Goal: Task Accomplishment & Management: Manage account settings

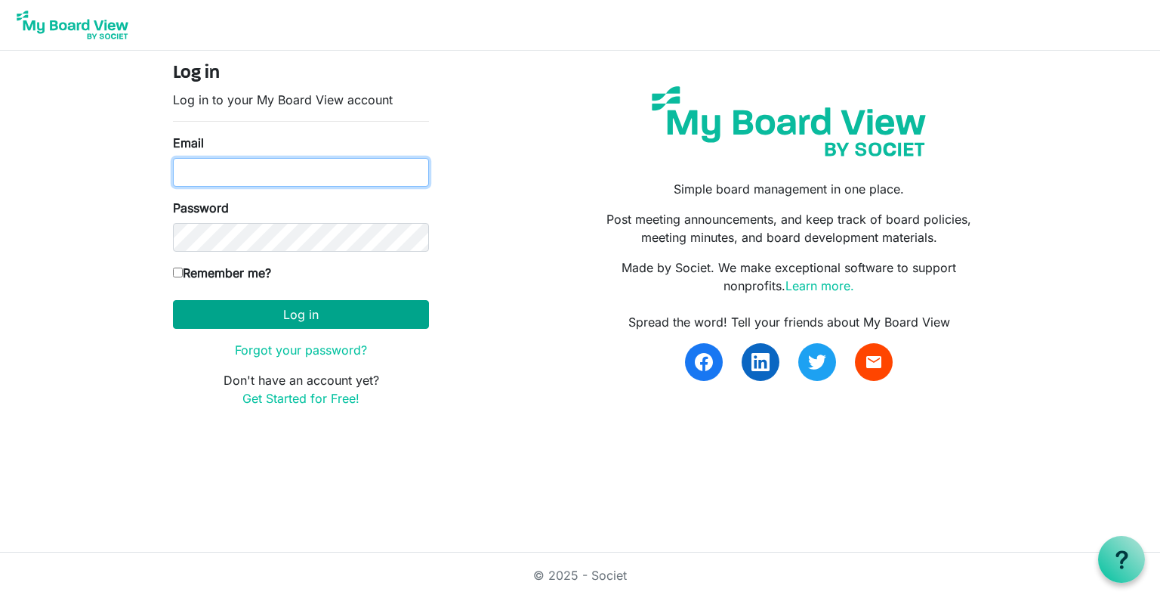
type input "janell@turnstone.org"
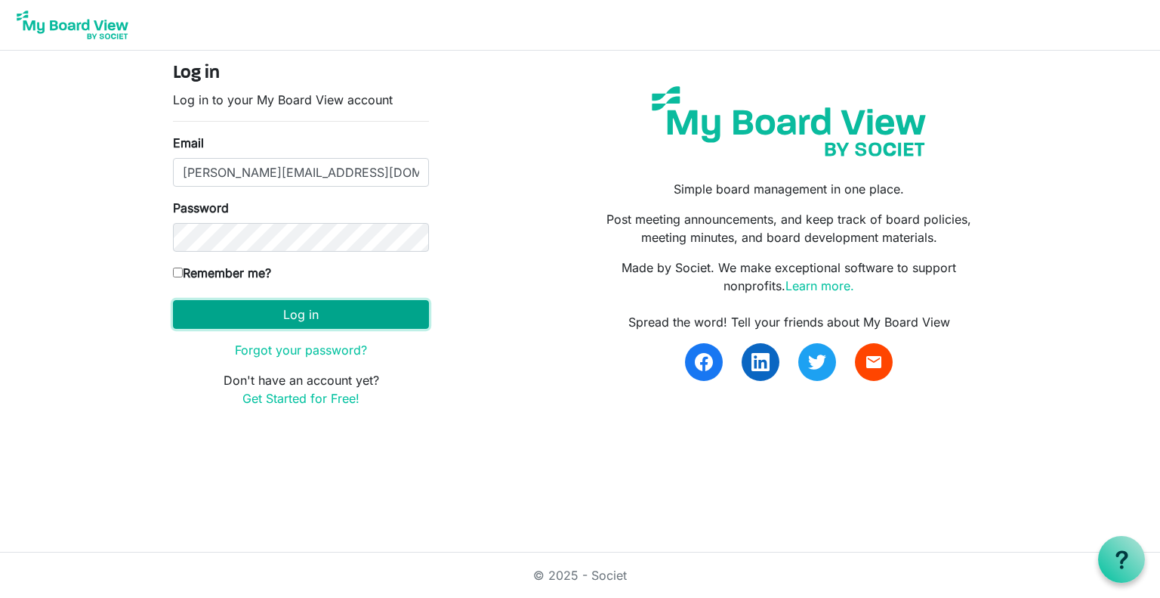
click at [299, 313] on button "Log in" at bounding box center [301, 314] width 256 height 29
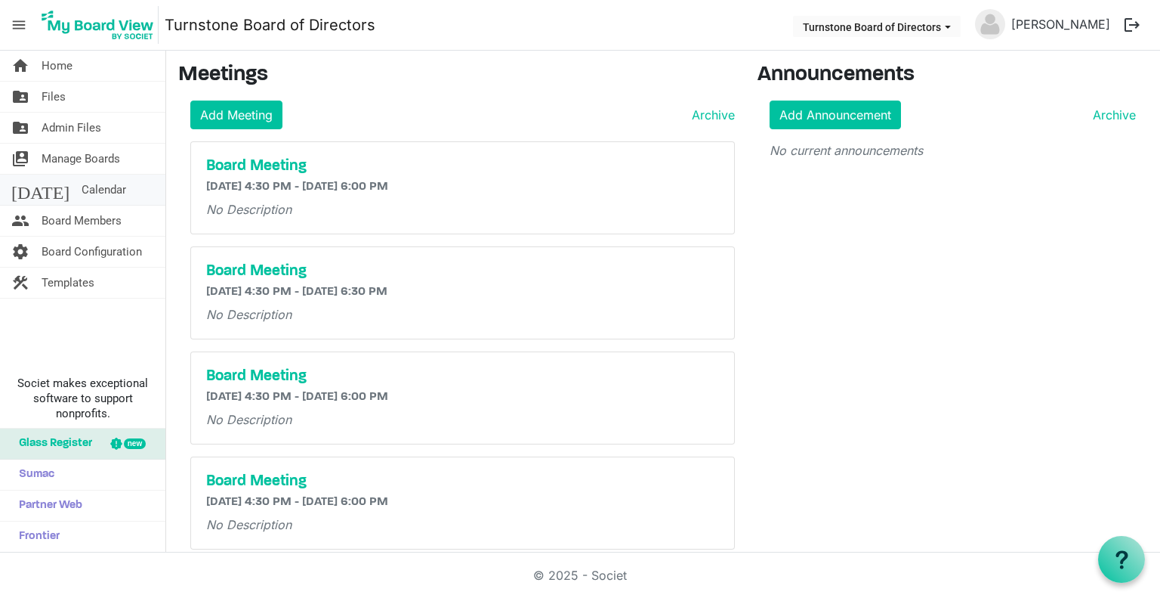
click at [82, 181] on span "Calendar" at bounding box center [104, 189] width 45 height 30
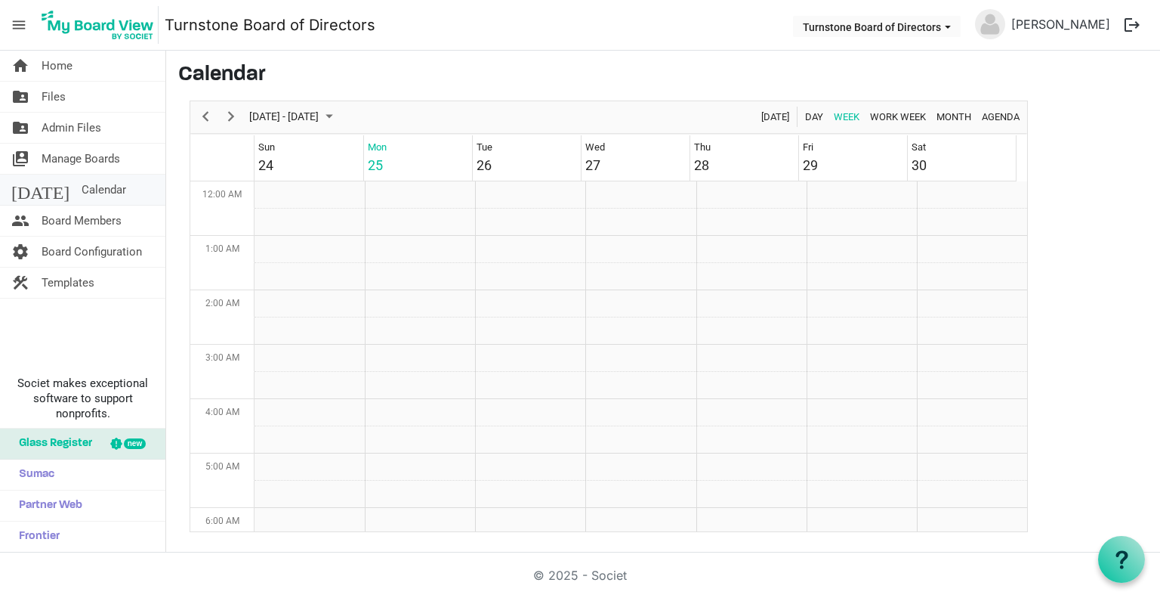
scroll to position [490, 0]
click at [26, 23] on span "menu" at bounding box center [19, 25] width 29 height 29
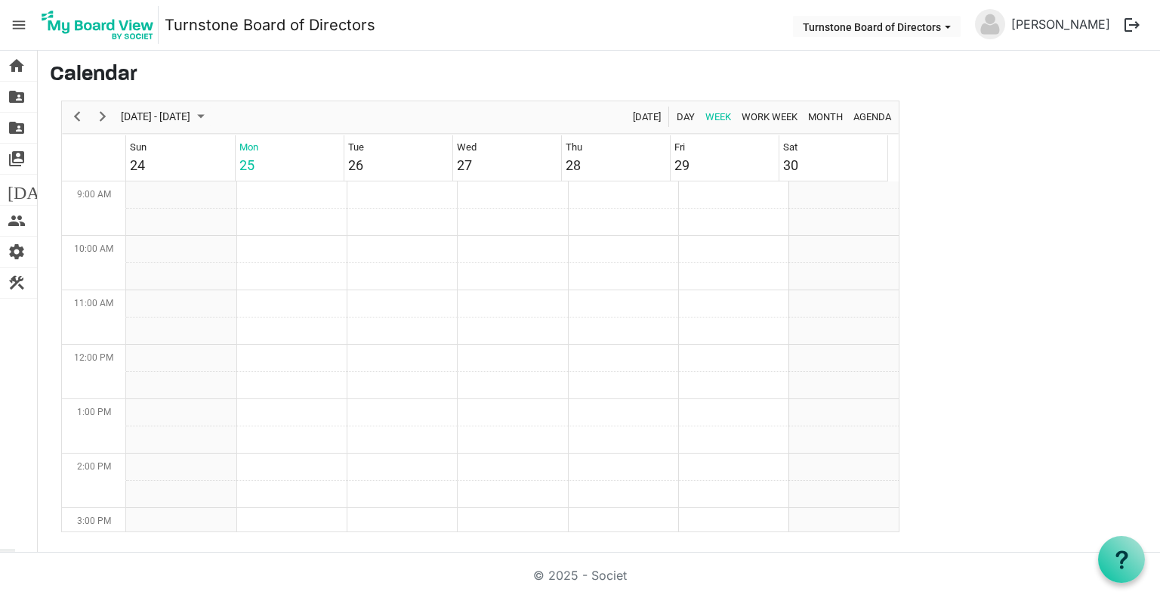
click at [26, 23] on span "menu" at bounding box center [19, 25] width 29 height 29
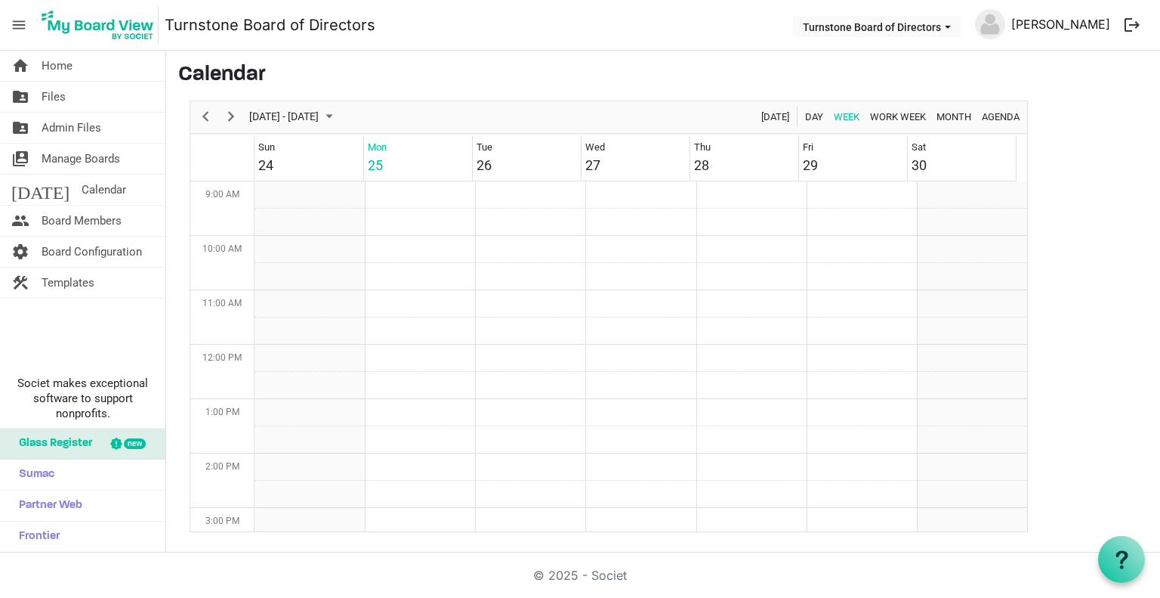
click at [1073, 21] on link "[PERSON_NAME]" at bounding box center [1060, 24] width 111 height 30
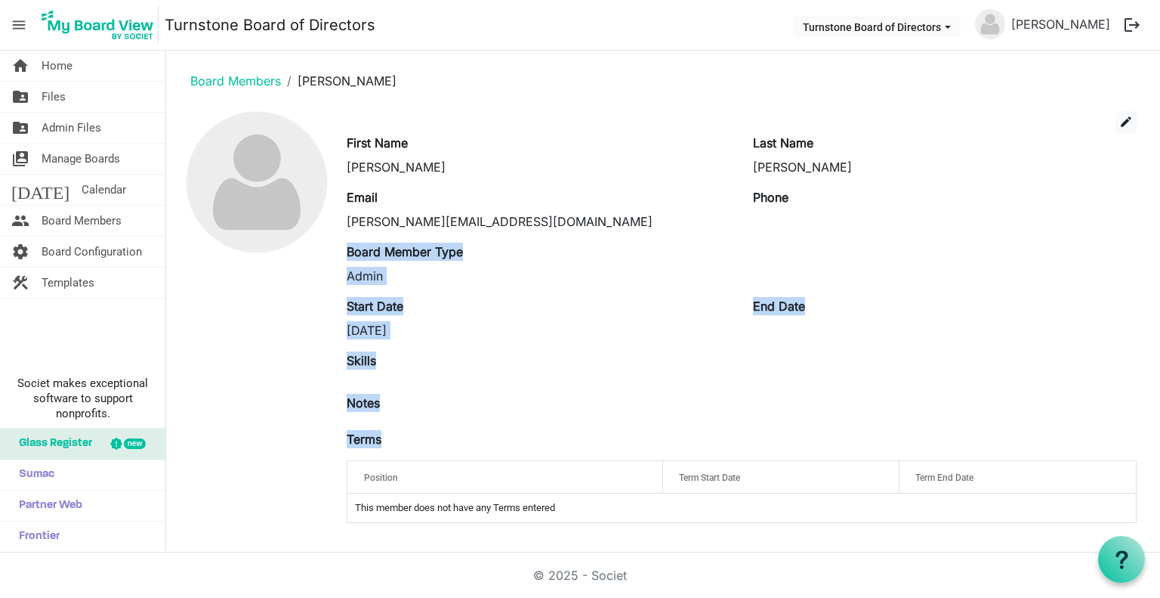
drag, startPoint x: 1160, startPoint y: 240, endPoint x: 1160, endPoint y: 633, distance: 392.8
click at [1160, 597] on html "menu Turnstone Board of Directors Turnstone Board of Directors Janell McIntosh …" at bounding box center [580, 299] width 1160 height 598
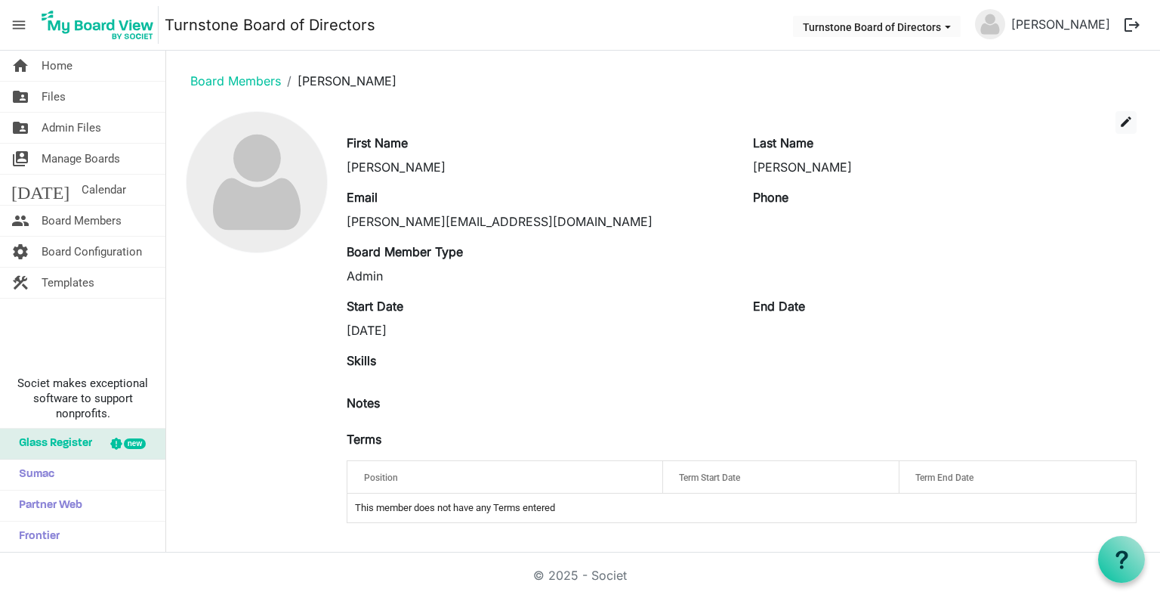
click at [243, 317] on div at bounding box center [256, 323] width 157 height 424
click at [82, 190] on span "Calendar" at bounding box center [104, 189] width 45 height 30
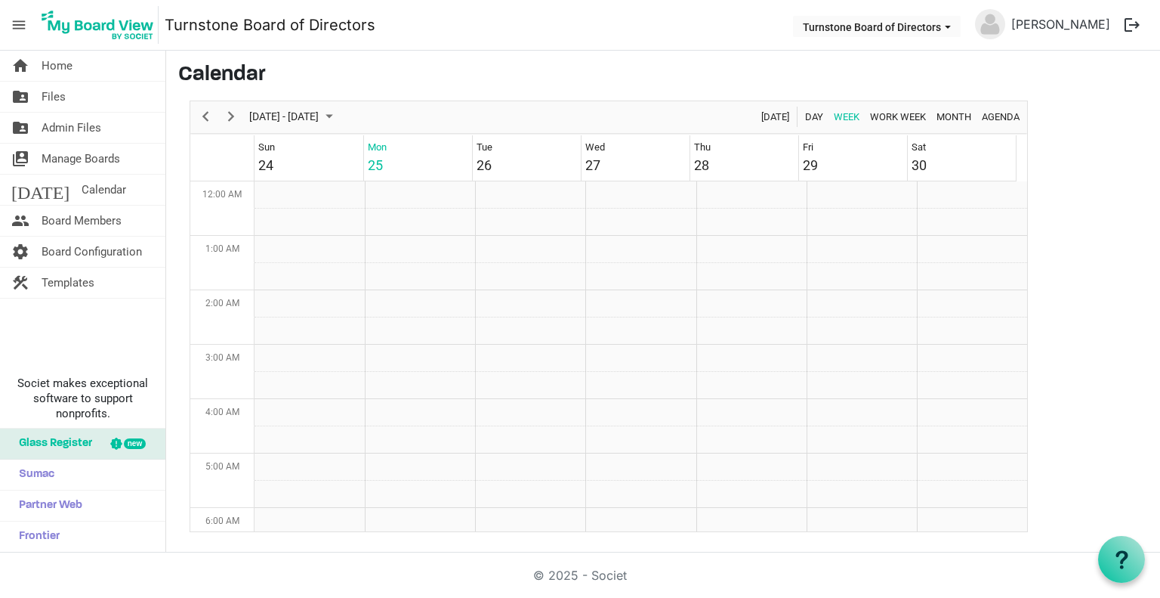
scroll to position [490, 0]
click at [87, 209] on span "Board Members" at bounding box center [82, 220] width 80 height 30
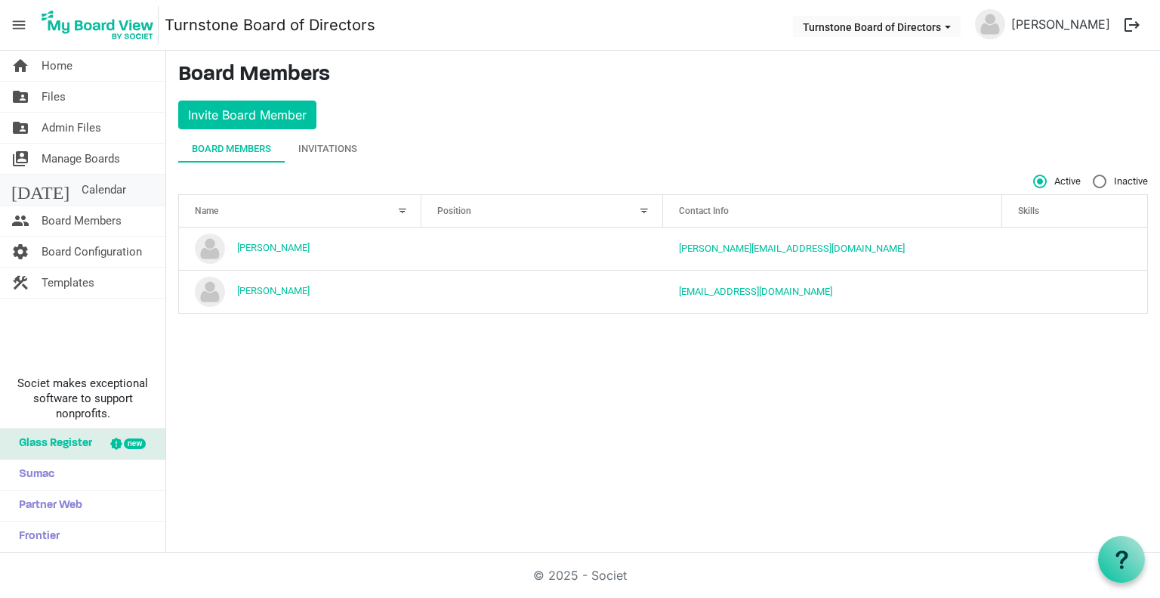
click at [103, 181] on link "today Calendar" at bounding box center [82, 189] width 165 height 30
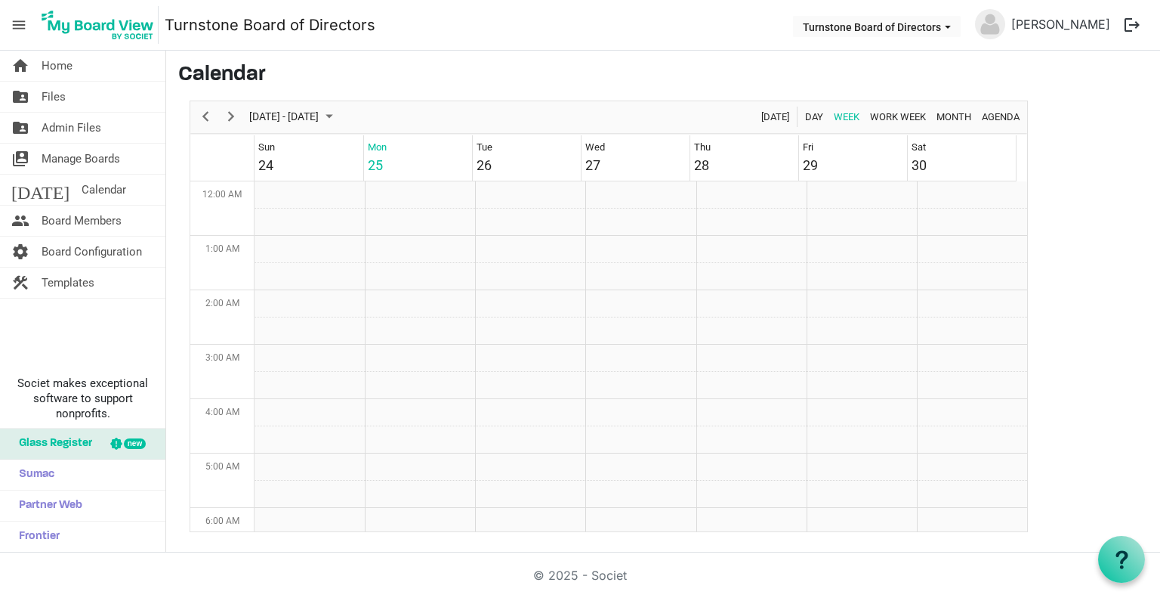
scroll to position [490, 0]
click at [338, 117] on span "August 2025" at bounding box center [329, 116] width 18 height 19
drag, startPoint x: 1148, startPoint y: 462, endPoint x: 1138, endPoint y: 524, distance: 62.8
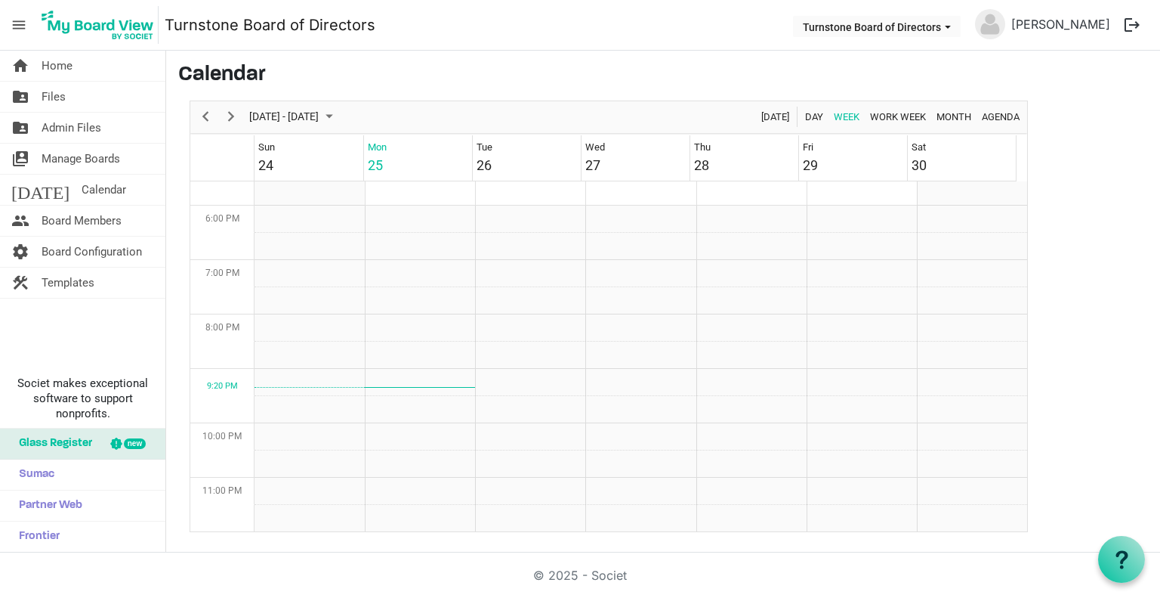
click at [1138, 524] on main "Calendar August 24 - 30, 2025 Today Day Week Work Week Month Agenda August 2025…" at bounding box center [663, 297] width 994 height 493
click at [78, 59] on link "home Home" at bounding box center [82, 66] width 165 height 30
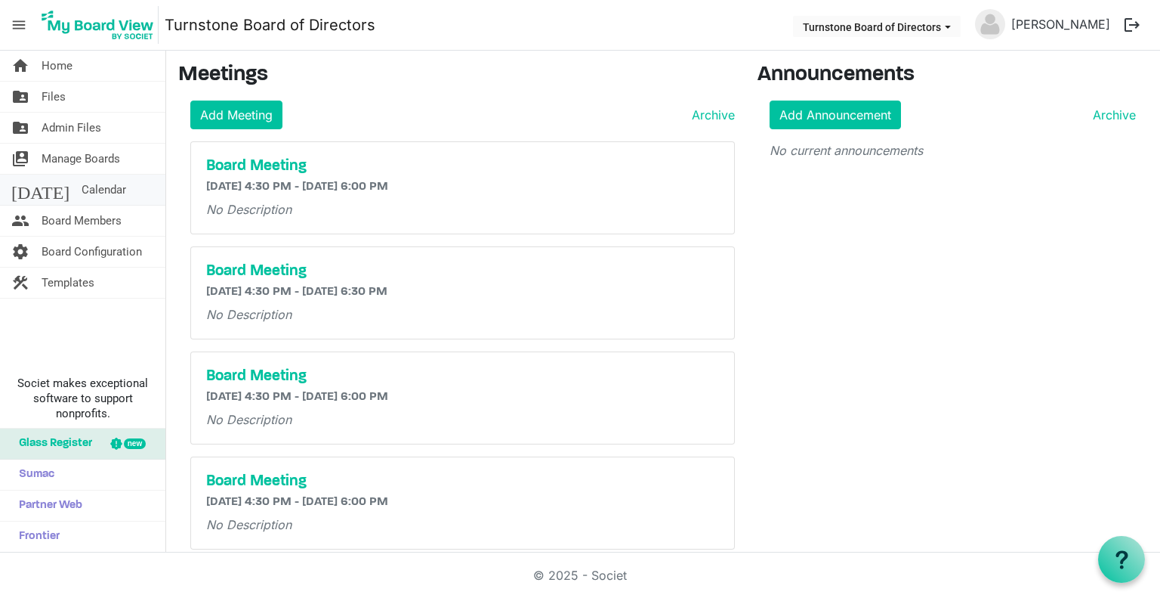
click at [86, 184] on span "Calendar" at bounding box center [104, 189] width 45 height 30
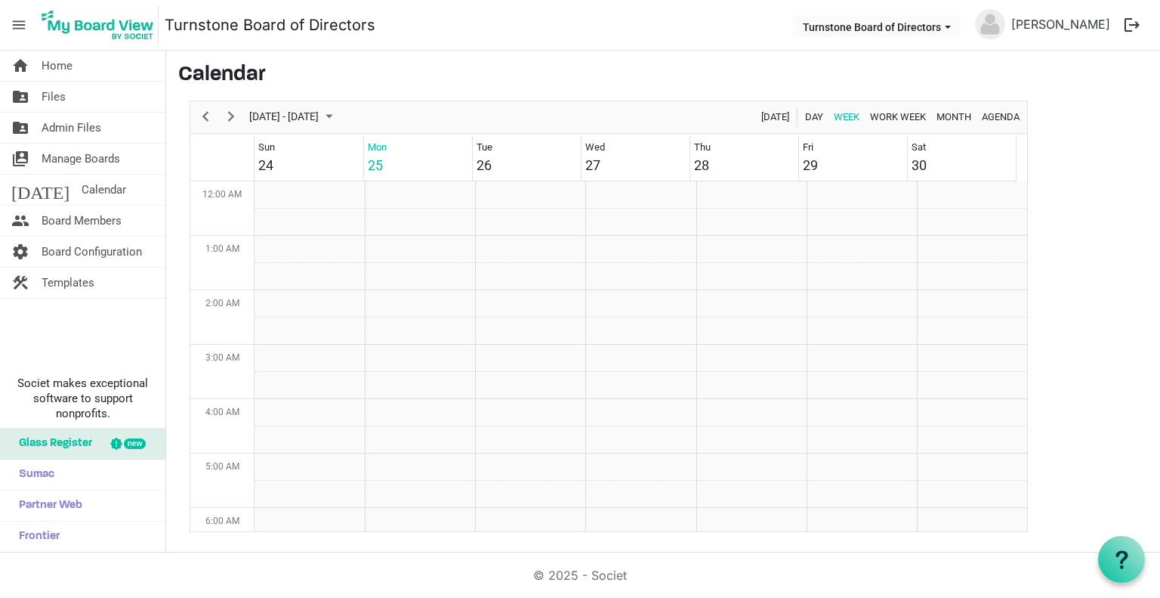
scroll to position [490, 0]
click at [233, 122] on span "Next" at bounding box center [231, 116] width 18 height 19
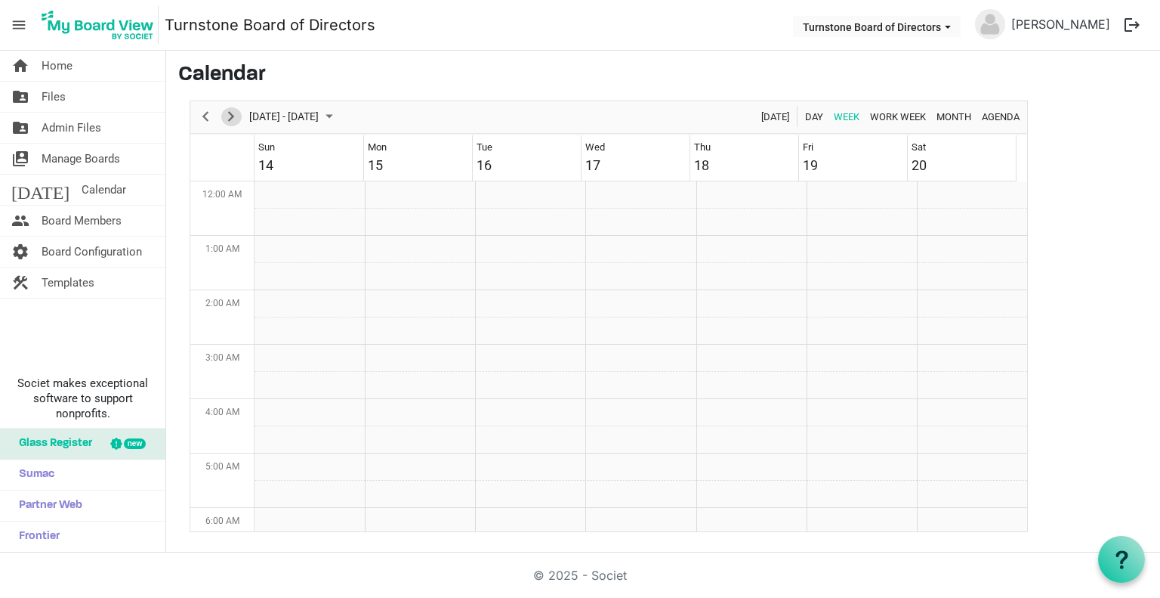
click at [233, 122] on span "Next" at bounding box center [231, 116] width 18 height 19
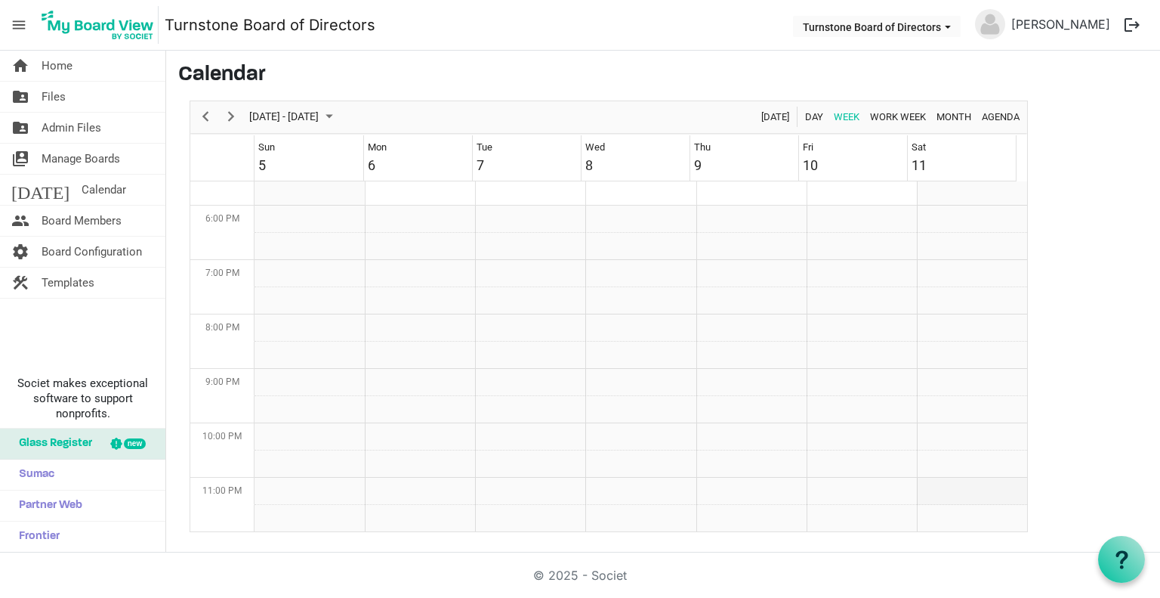
click at [1003, 477] on td "Week of October 6, 2025" at bounding box center [972, 490] width 110 height 27
drag, startPoint x: 1003, startPoint y: 476, endPoint x: 998, endPoint y: 450, distance: 26.2
click at [100, 217] on span "Board Members" at bounding box center [82, 220] width 80 height 30
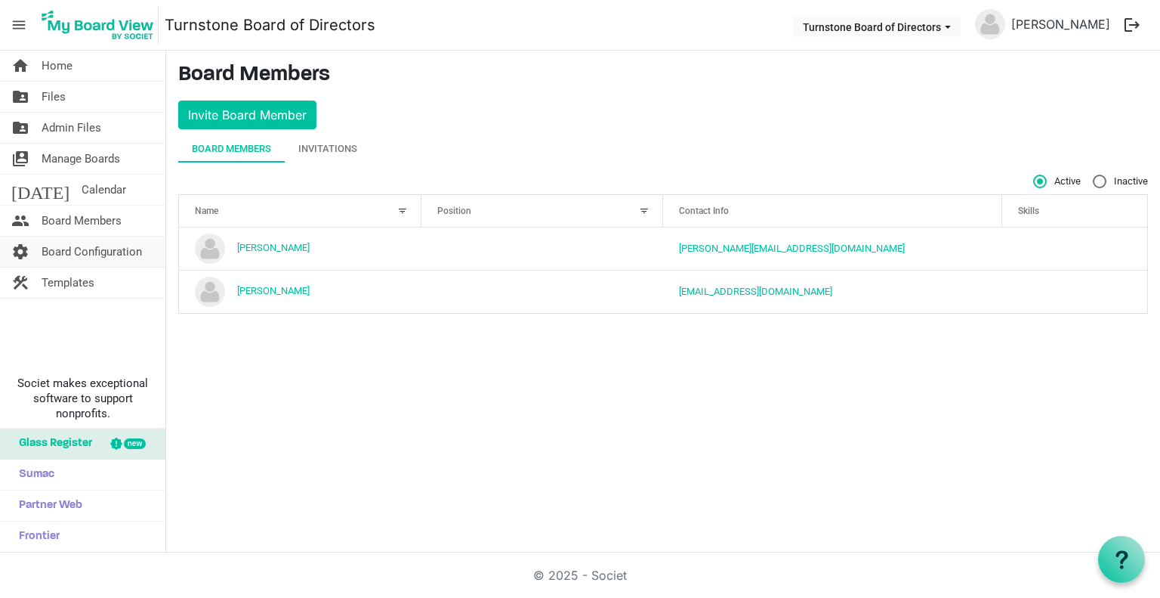
click at [94, 244] on span "Board Configuration" at bounding box center [92, 251] width 100 height 30
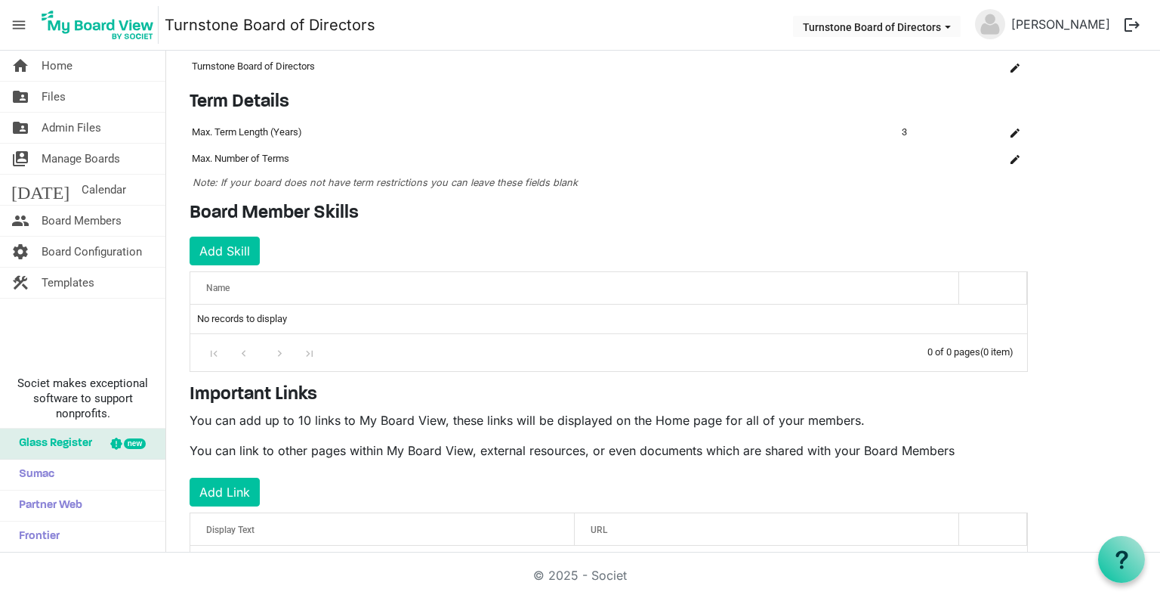
scroll to position [131, 0]
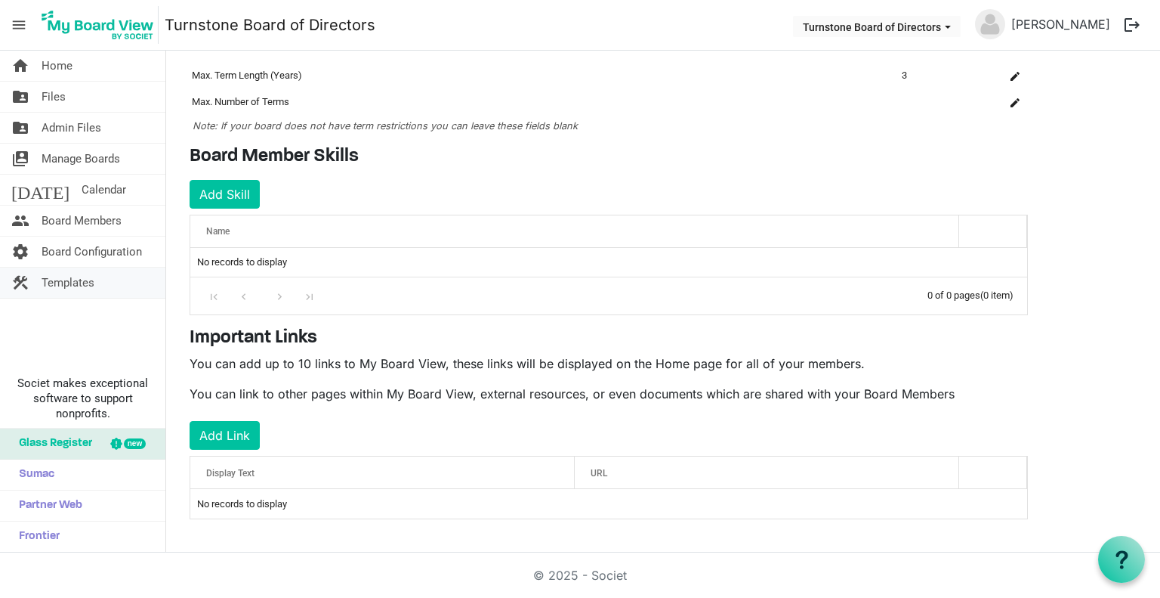
click at [73, 285] on span "Templates" at bounding box center [68, 282] width 53 height 30
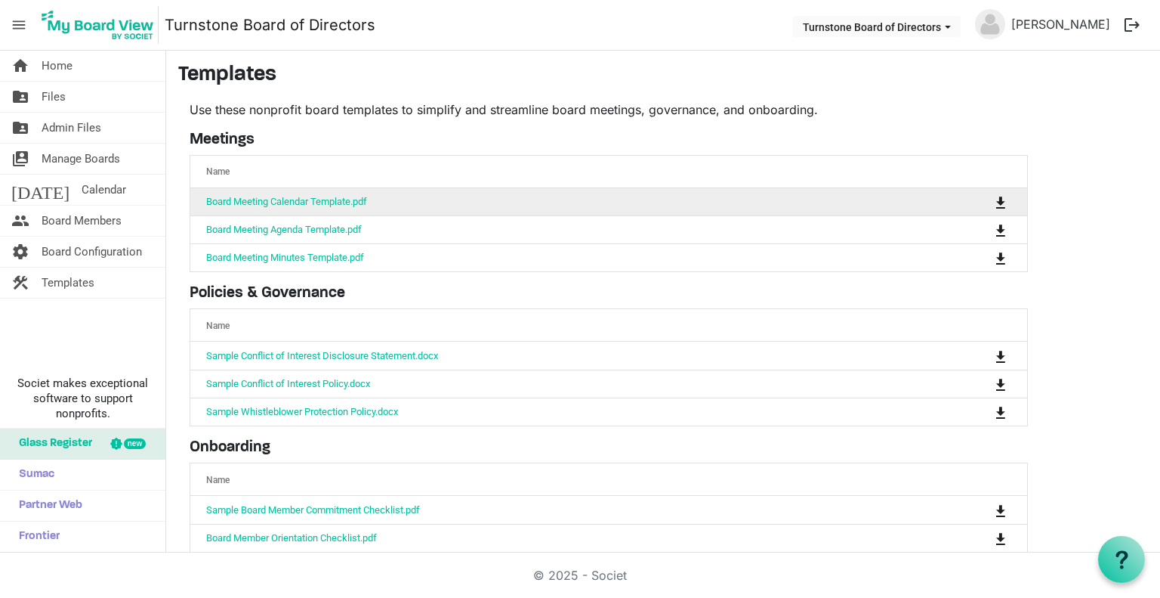
click at [243, 209] on td "Board Meeting Calendar Template.pdf" at bounding box center [561, 201] width 743 height 27
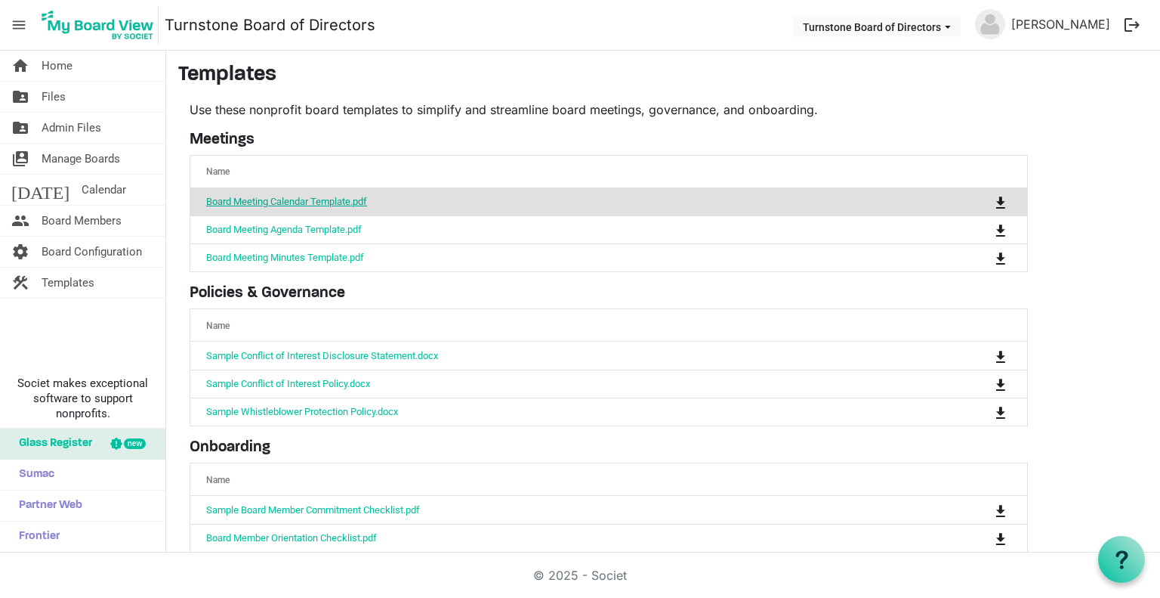
click at [255, 202] on link "Board Meeting Calendar Template.pdf" at bounding box center [286, 201] width 161 height 11
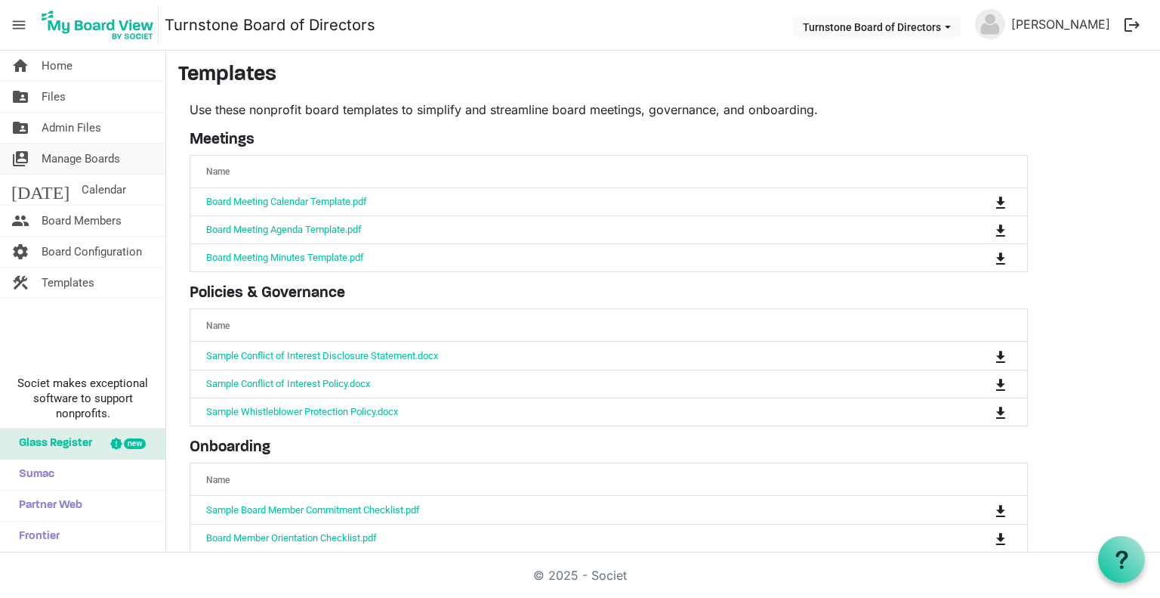
click at [66, 161] on span "Manage Boards" at bounding box center [81, 159] width 79 height 30
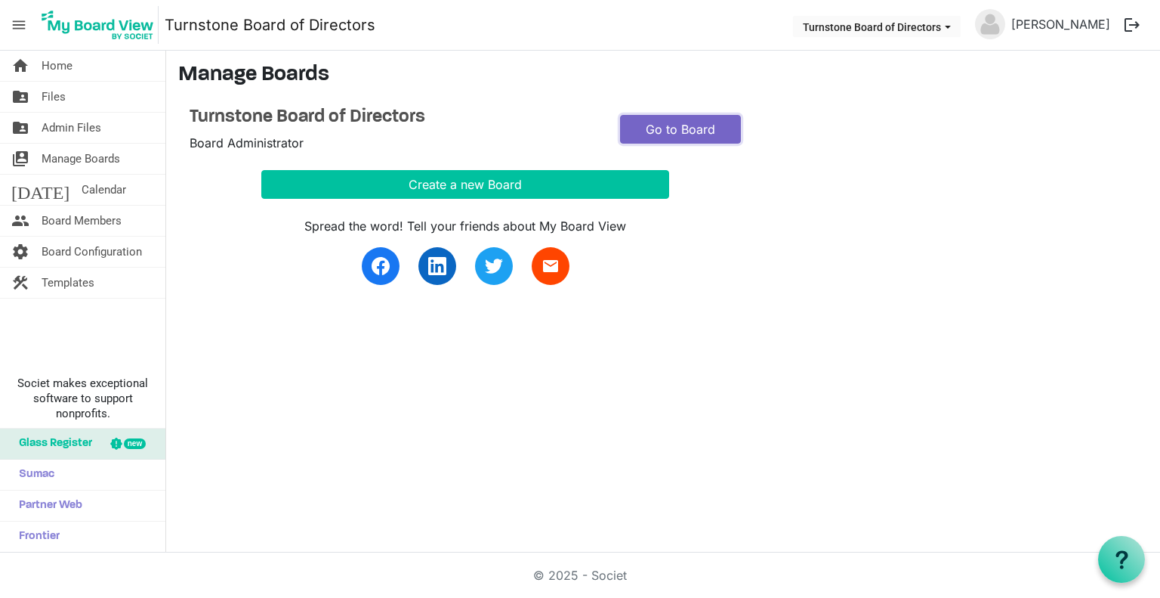
click at [663, 126] on link "Go to Board" at bounding box center [680, 129] width 121 height 29
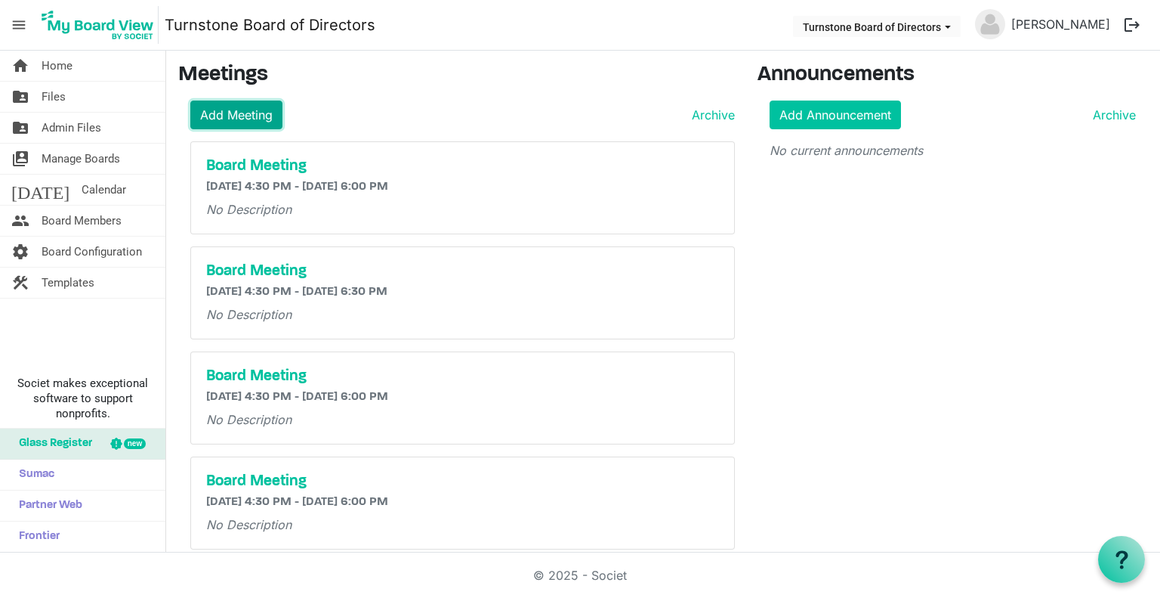
click at [215, 110] on link "Add Meeting" at bounding box center [236, 114] width 92 height 29
